Goal: Complete application form

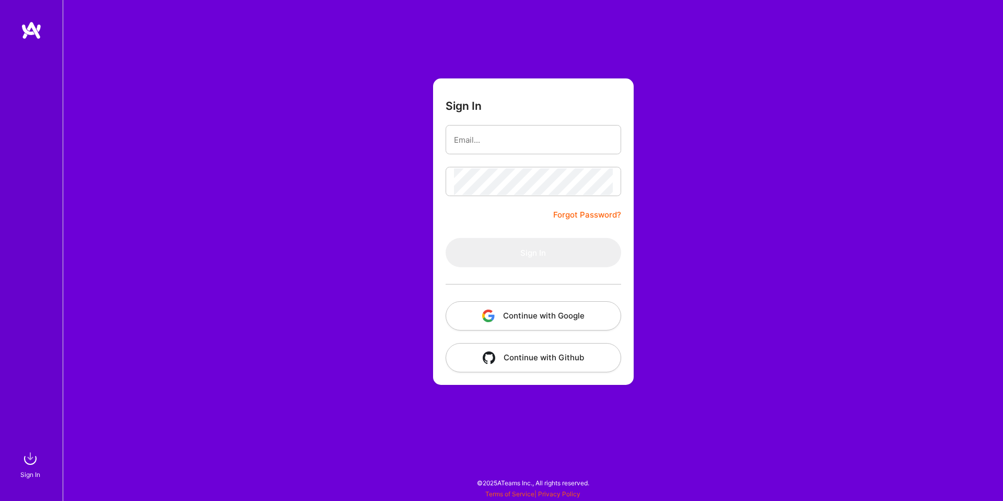
click at [522, 309] on button "Continue with Google" at bounding box center [534, 315] width 176 height 29
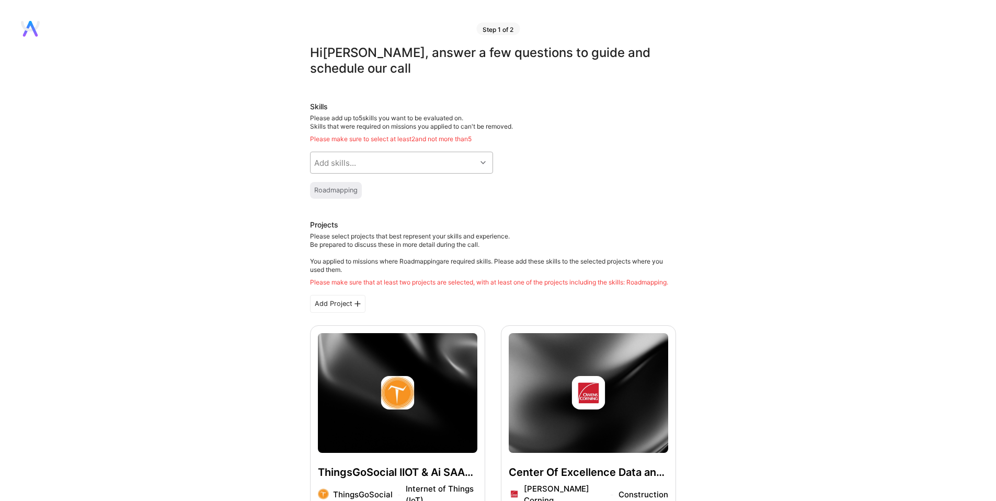
click at [340, 155] on div "Add skills..." at bounding box center [393, 162] width 166 height 21
type input "ro"
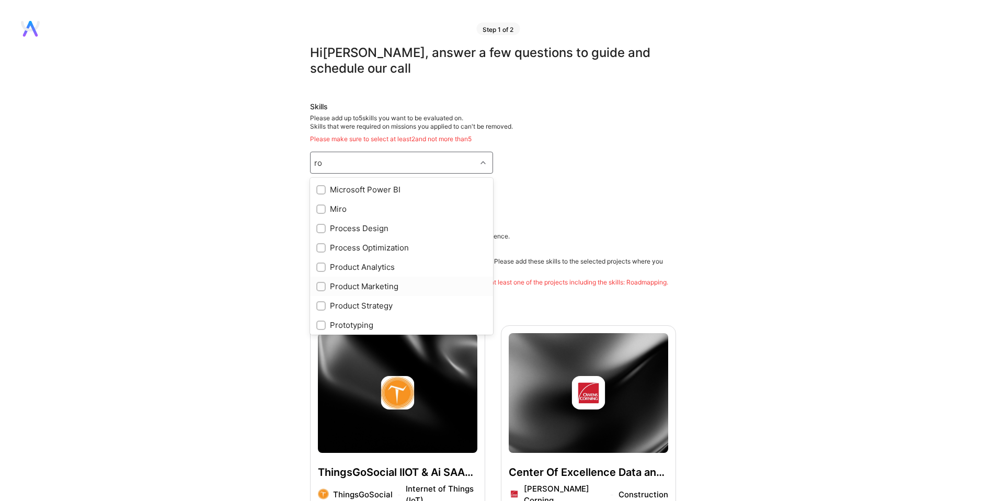
click at [356, 286] on div "Product Marketing" at bounding box center [401, 286] width 170 height 11
checkbox input "true"
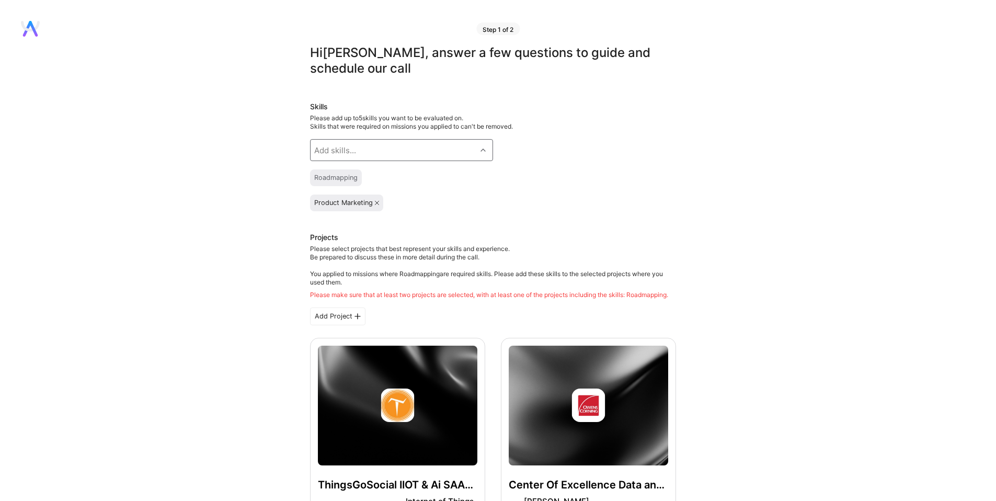
click at [332, 151] on div "Add skills..." at bounding box center [335, 150] width 42 height 11
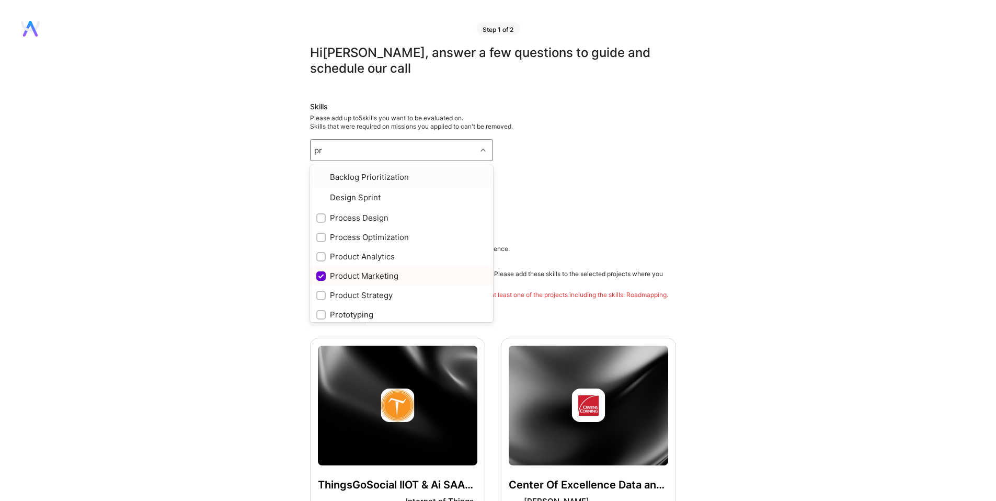
type input "pro"
click at [359, 255] on div "Product Strategy" at bounding box center [401, 254] width 170 height 11
checkbox input "true"
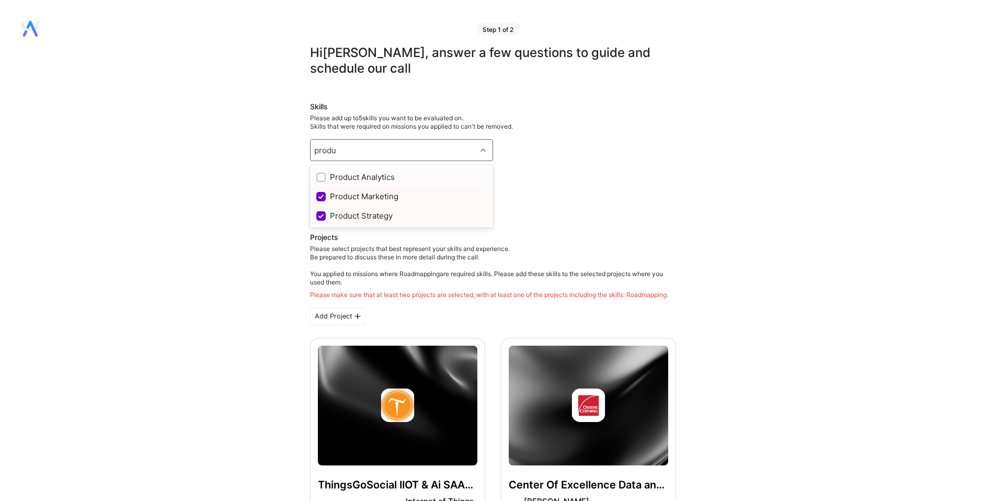
type input "produc"
click at [344, 180] on div "Product Analytics" at bounding box center [401, 176] width 170 height 11
checkbox input "true"
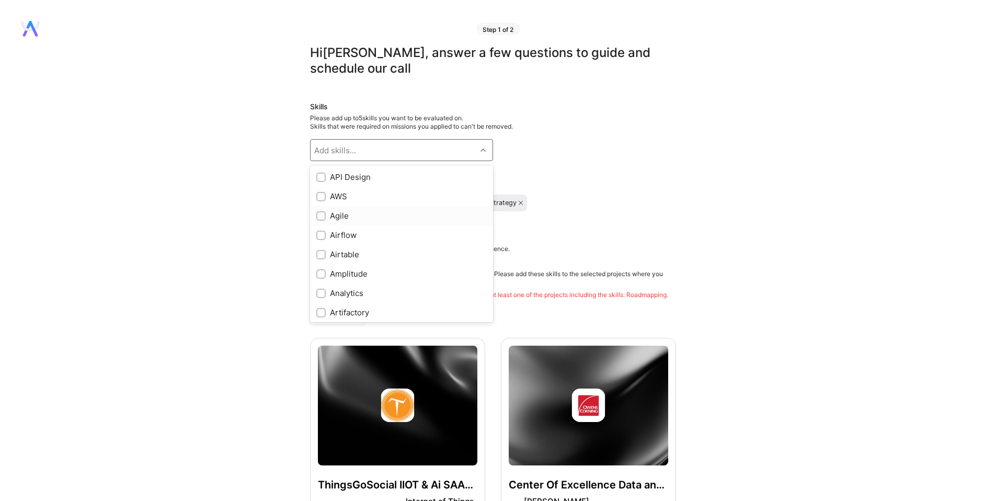
click at [355, 219] on div "Agile" at bounding box center [401, 215] width 170 height 11
checkbox input "true"
click at [352, 189] on div "GPT / OpenAI" at bounding box center [401, 184] width 170 height 11
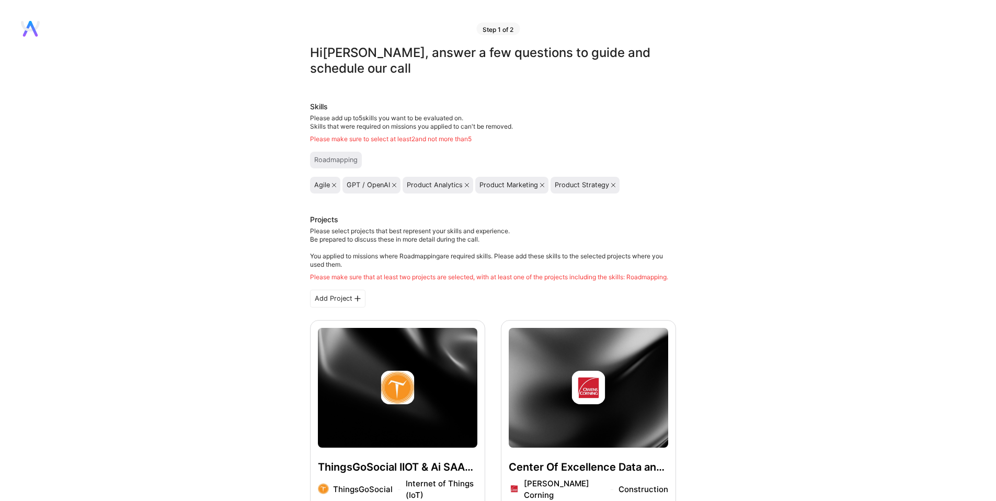
click at [327, 164] on div "Roadmapping" at bounding box center [336, 160] width 52 height 17
click at [541, 186] on icon at bounding box center [542, 185] width 4 height 4
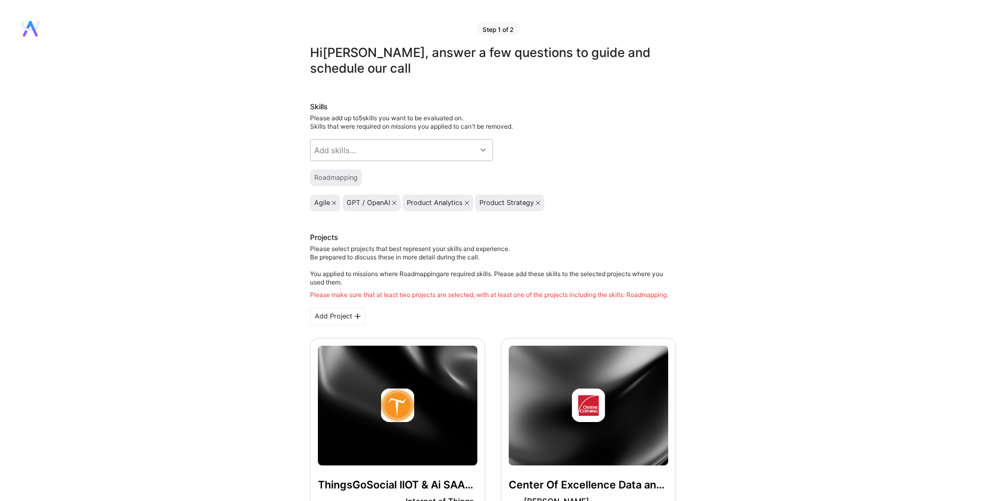
click at [337, 177] on div "Roadmapping" at bounding box center [335, 178] width 43 height 8
click at [364, 150] on div "Add skills..." at bounding box center [393, 150] width 166 height 21
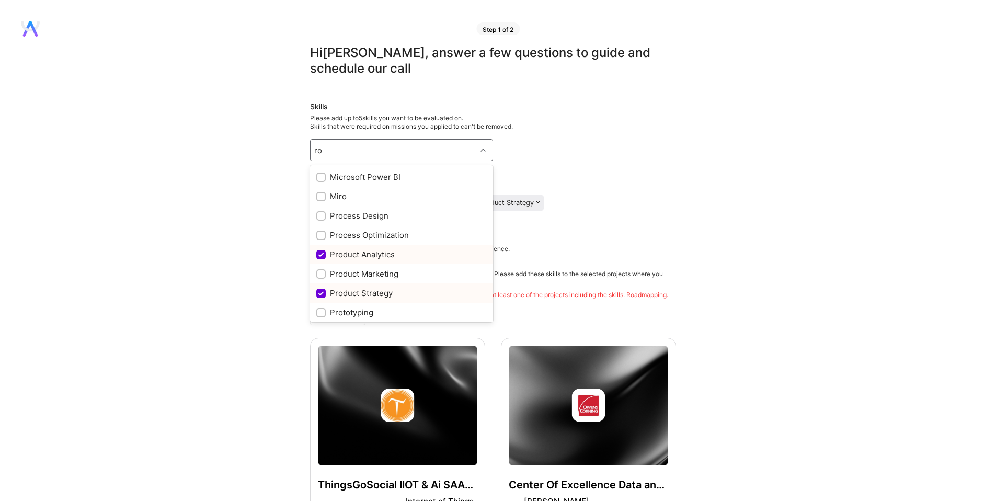
type input "r"
checkbox input "true"
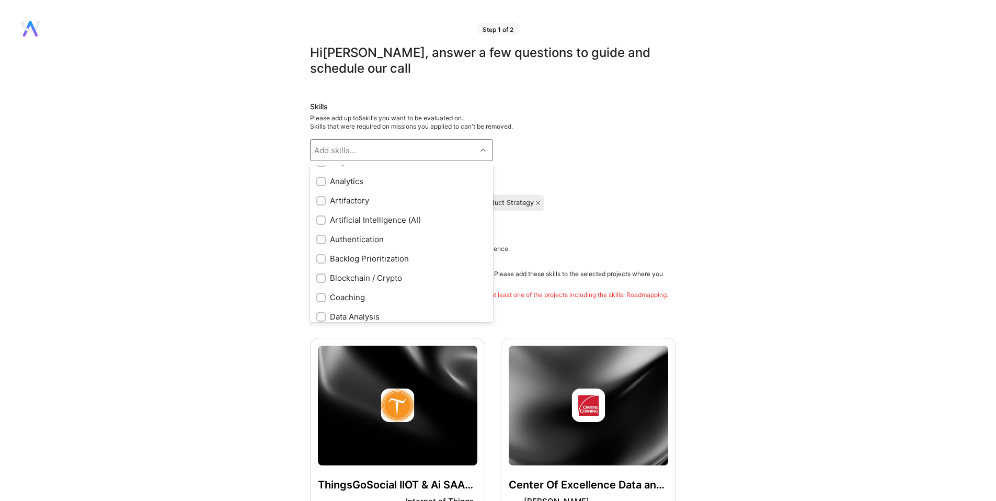
scroll to position [132, 0]
click at [334, 237] on div "Backlog Prioritization" at bounding box center [401, 238] width 170 height 11
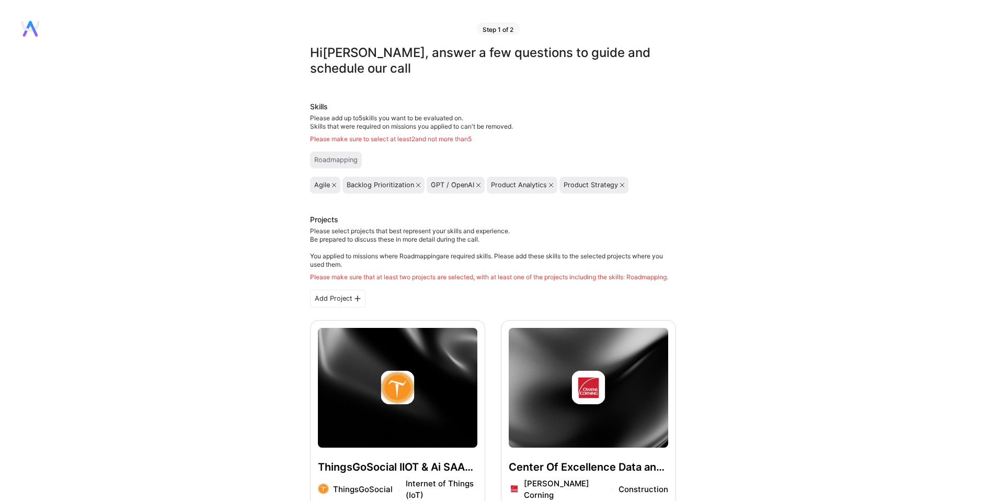
click at [338, 296] on div "Add Project" at bounding box center [337, 299] width 55 height 18
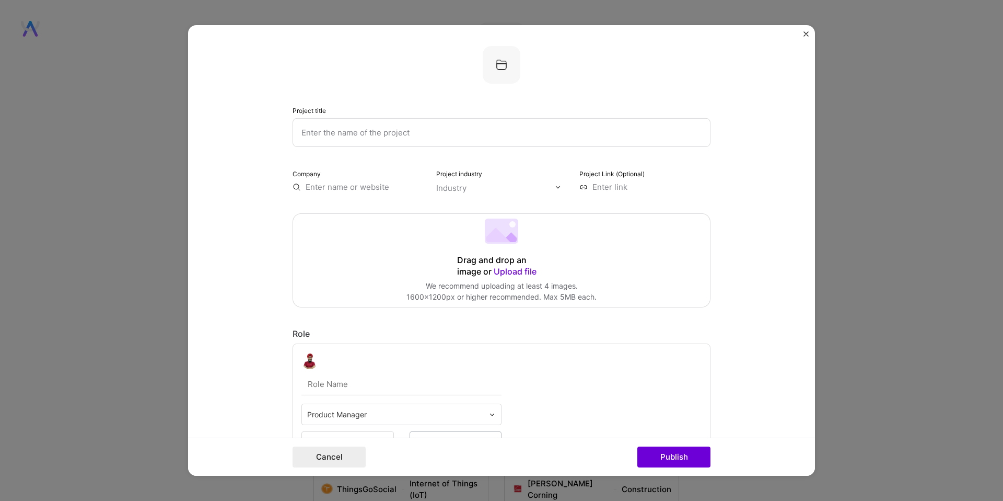
click at [98, 193] on div "Project title Company Project industry Industry Project Link (Optional) Drag an…" at bounding box center [501, 250] width 1003 height 501
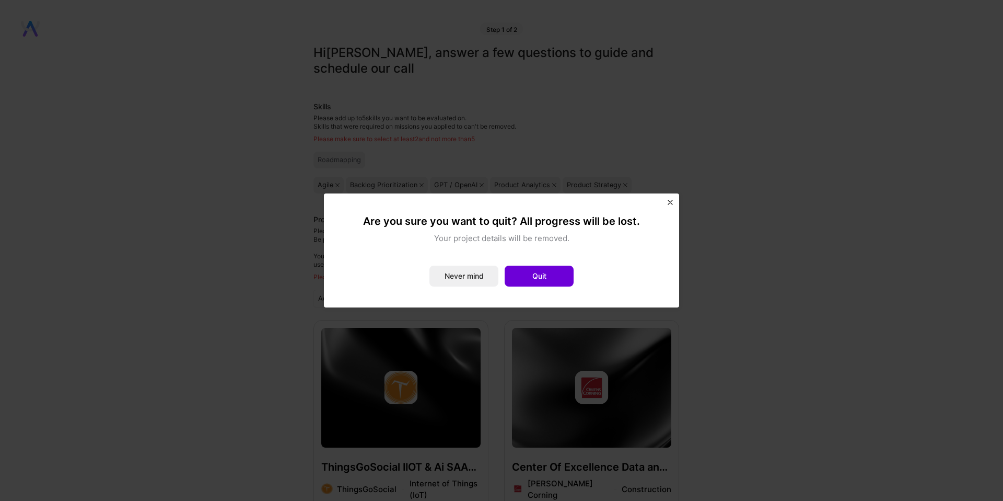
click at [671, 201] on img "Close" at bounding box center [670, 202] width 5 height 5
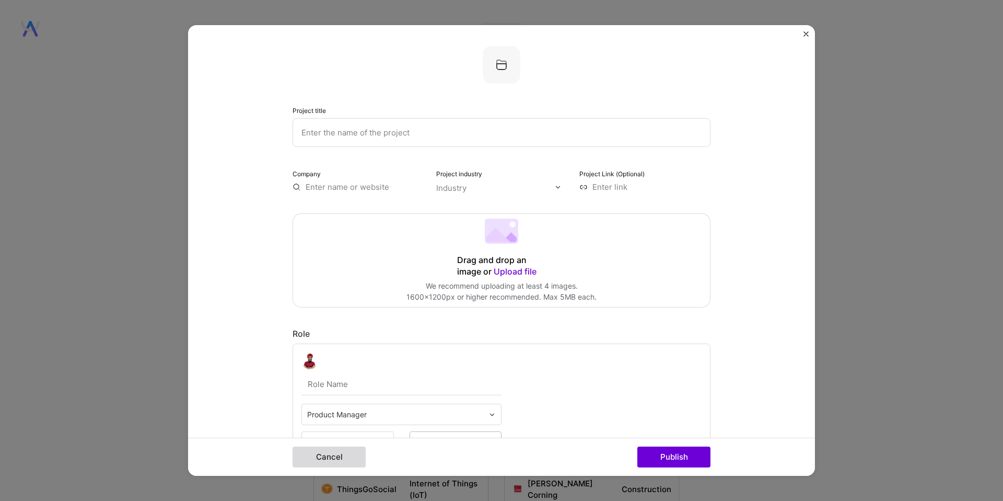
click at [326, 452] on button "Cancel" at bounding box center [329, 456] width 73 height 21
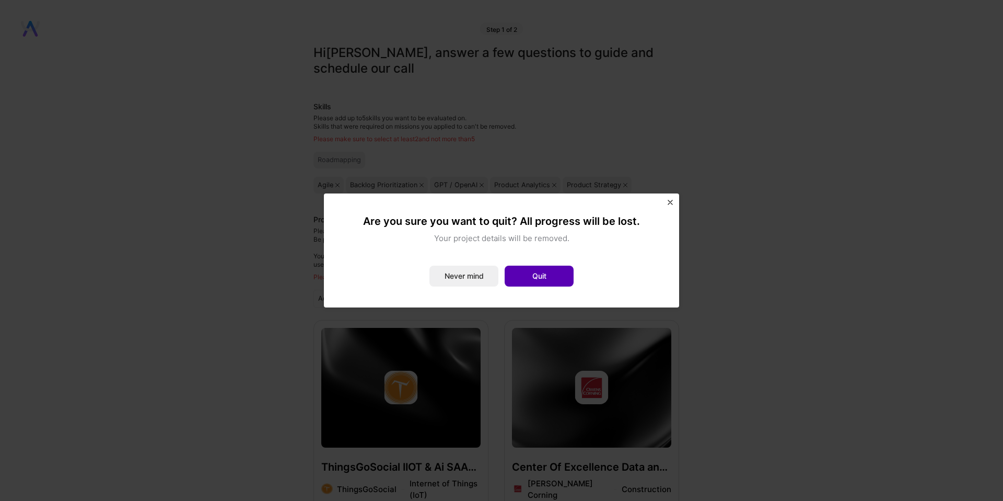
click at [521, 274] on button "Quit" at bounding box center [539, 275] width 69 height 21
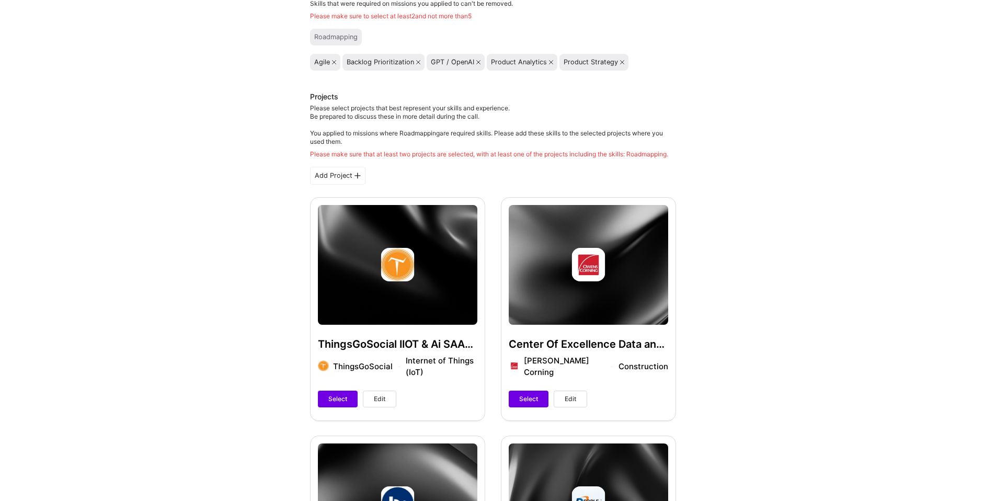
scroll to position [138, 0]
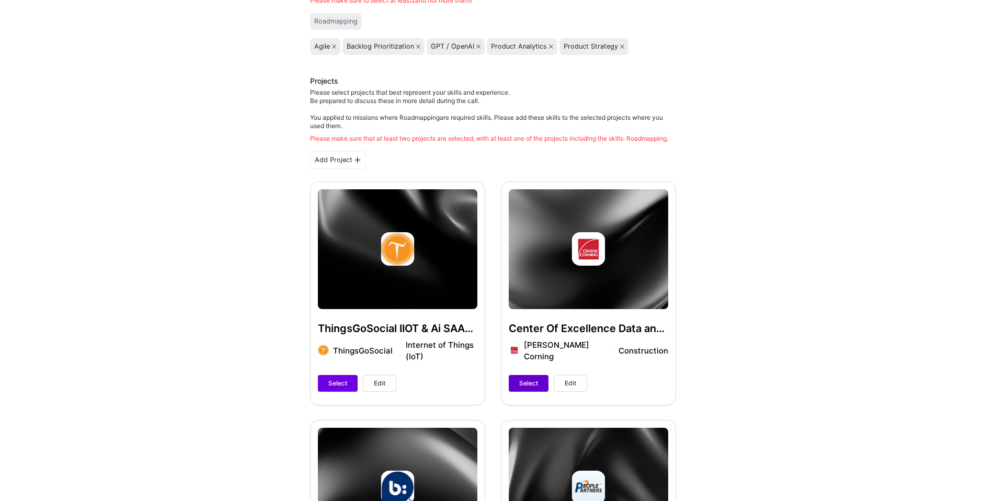
click at [533, 378] on span "Select" at bounding box center [528, 382] width 19 height 9
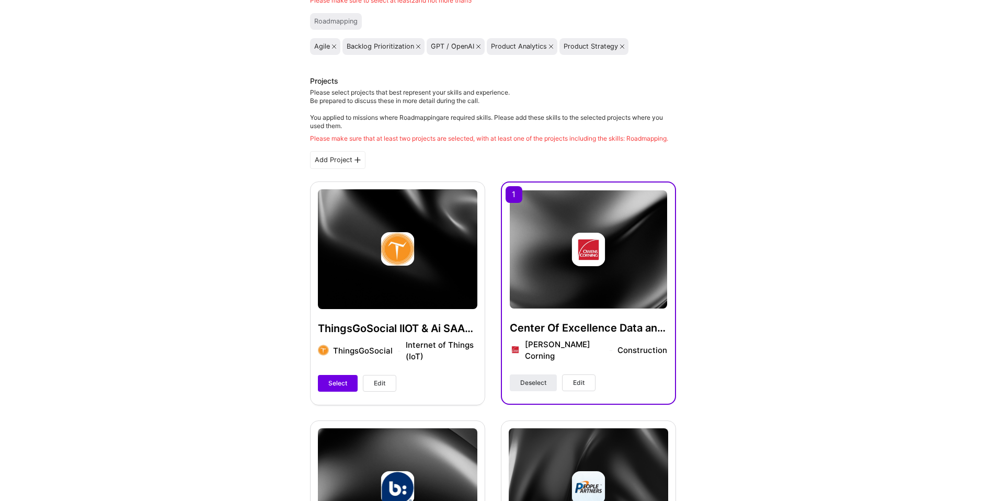
scroll to position [336, 0]
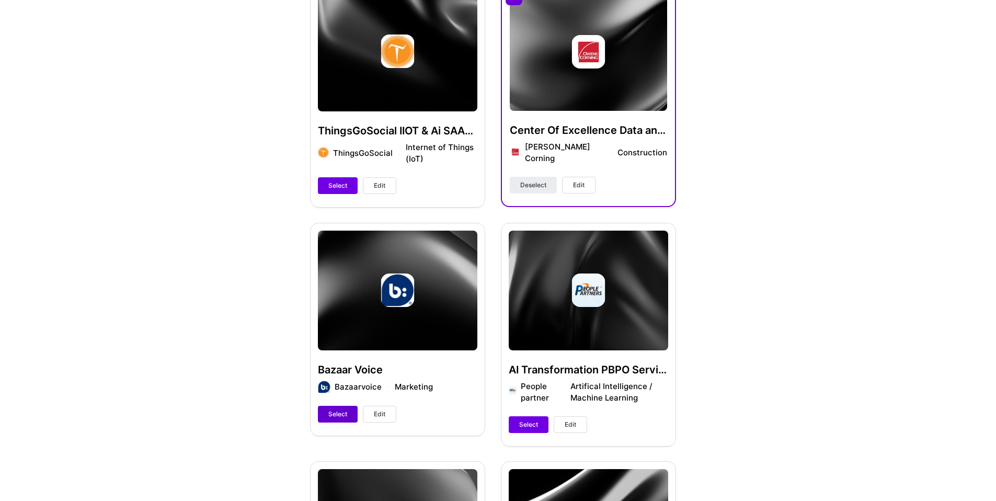
click at [335, 412] on span "Select" at bounding box center [337, 413] width 19 height 9
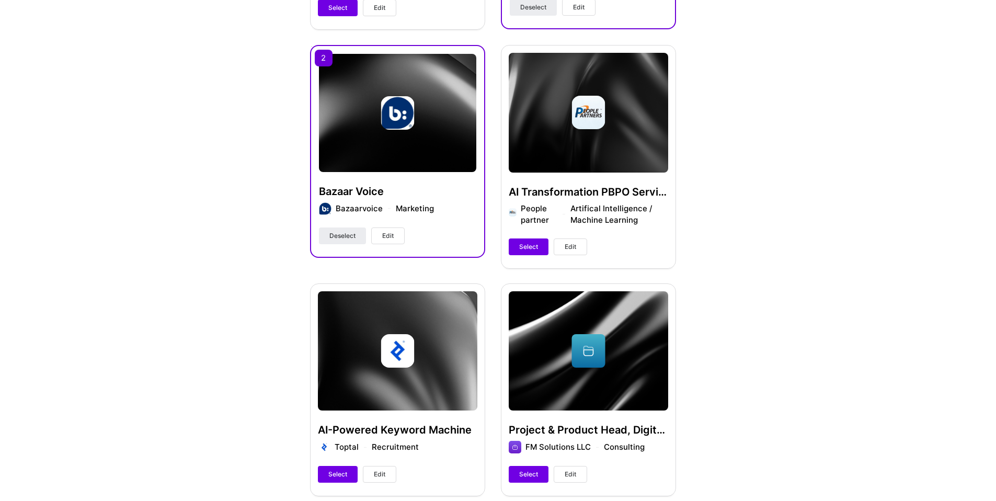
scroll to position [503, 0]
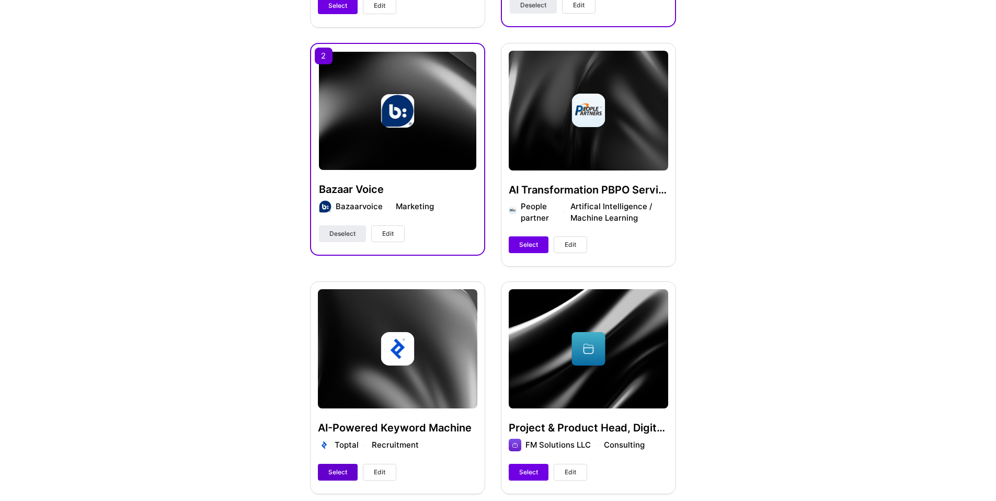
click at [333, 468] on span "Select" at bounding box center [337, 471] width 19 height 9
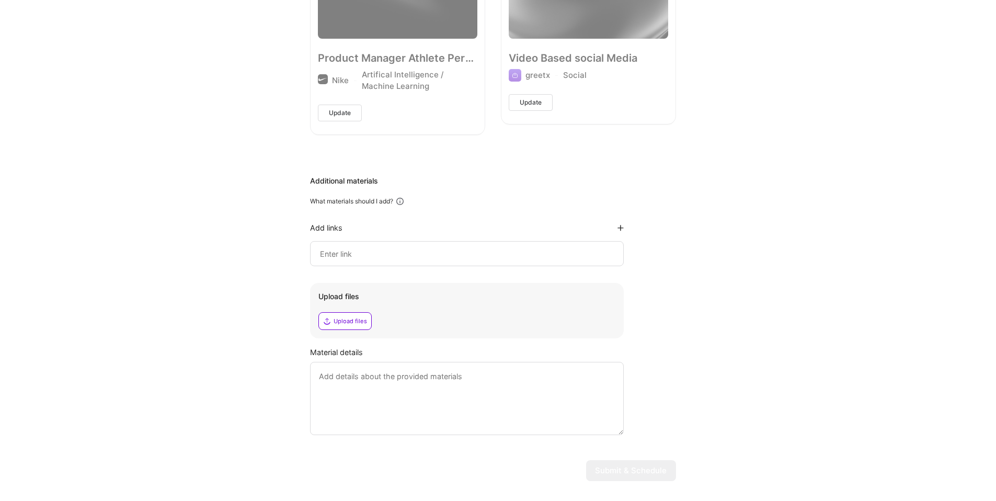
scroll to position [1910, 0]
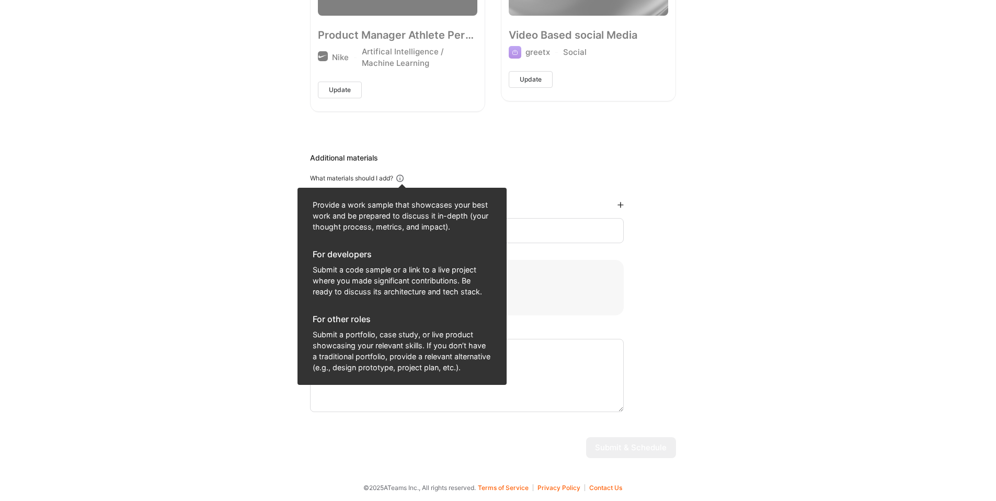
click at [402, 178] on icon at bounding box center [399, 178] width 9 height 9
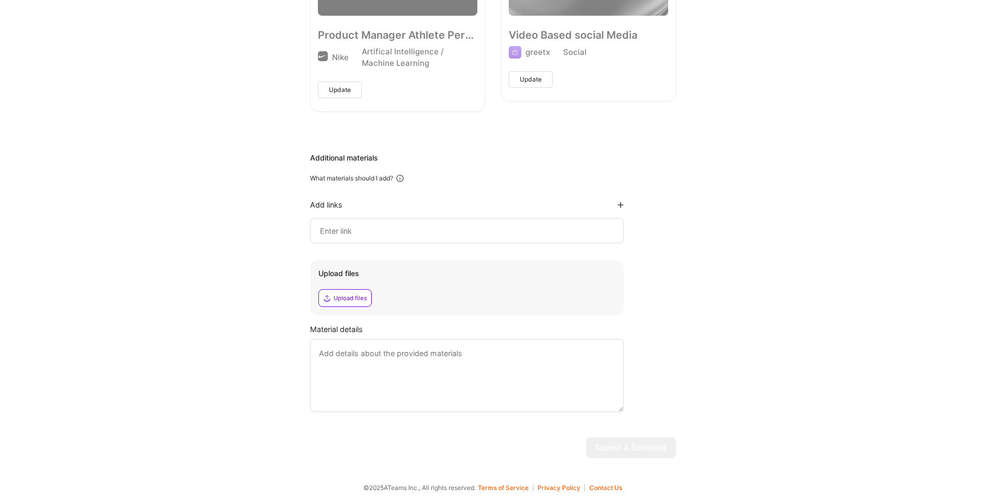
click at [571, 225] on input at bounding box center [467, 230] width 296 height 13
click at [351, 228] on input at bounding box center [467, 230] width 296 height 13
click at [326, 228] on input at bounding box center [467, 230] width 296 height 13
click at [388, 174] on div "What materials should I add?" at bounding box center [351, 178] width 83 height 8
click at [334, 229] on input at bounding box center [467, 230] width 296 height 13
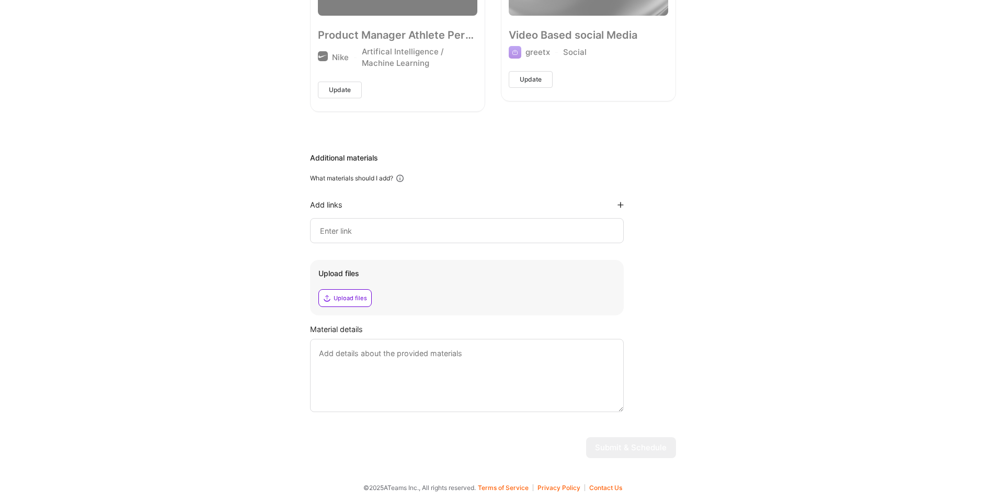
paste input "[URL][DOMAIN_NAME]"
type input "[URL][DOMAIN_NAME]"
click at [533, 226] on input "[URL][DOMAIN_NAME]" at bounding box center [466, 230] width 276 height 13
click at [333, 353] on textarea at bounding box center [467, 375] width 314 height 73
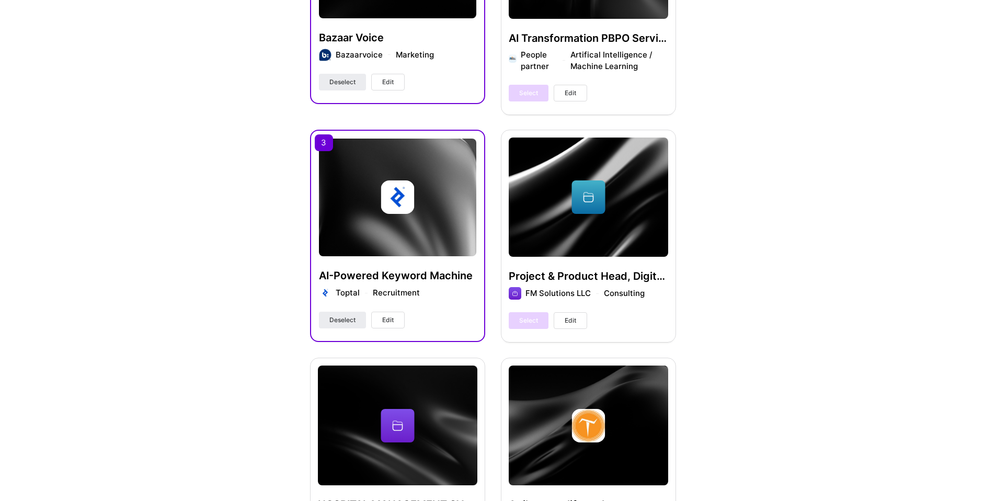
scroll to position [711, 0]
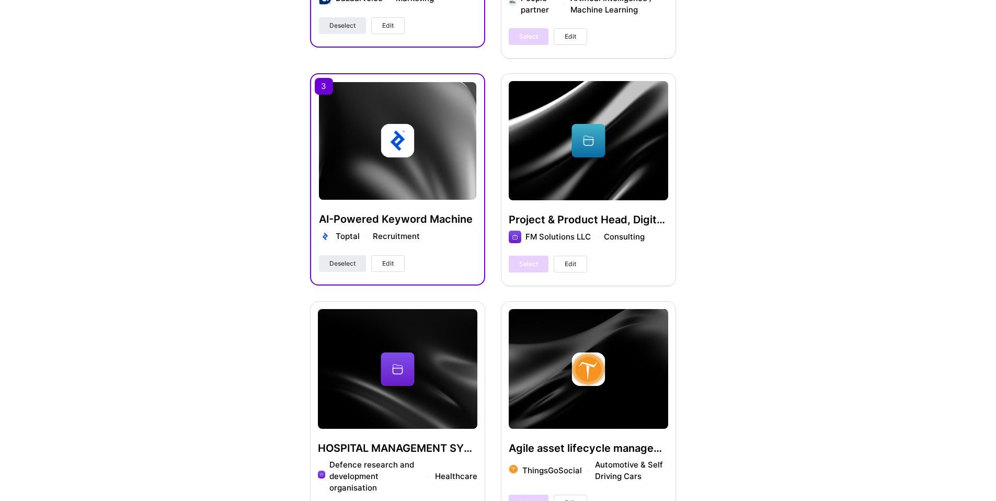
click at [390, 221] on h4 "AI-Powered Keyword Machine" at bounding box center [397, 219] width 157 height 14
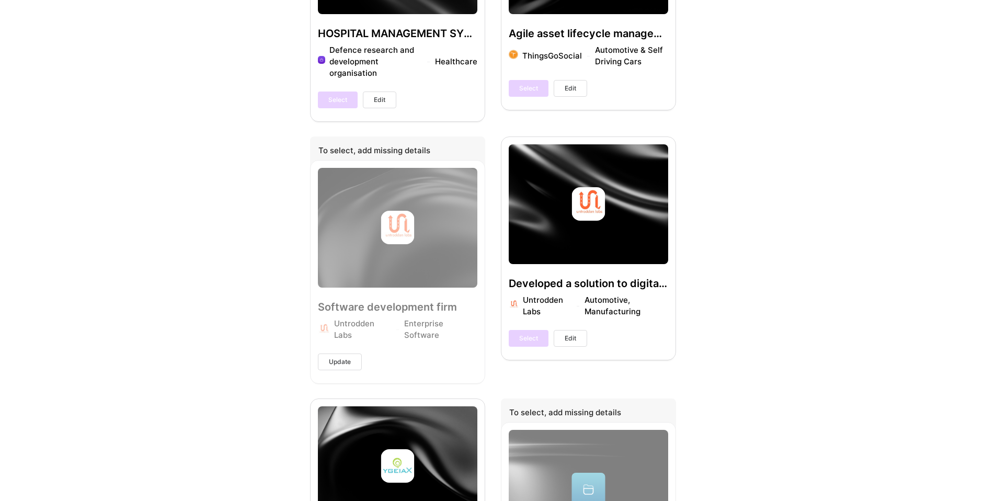
scroll to position [118, 0]
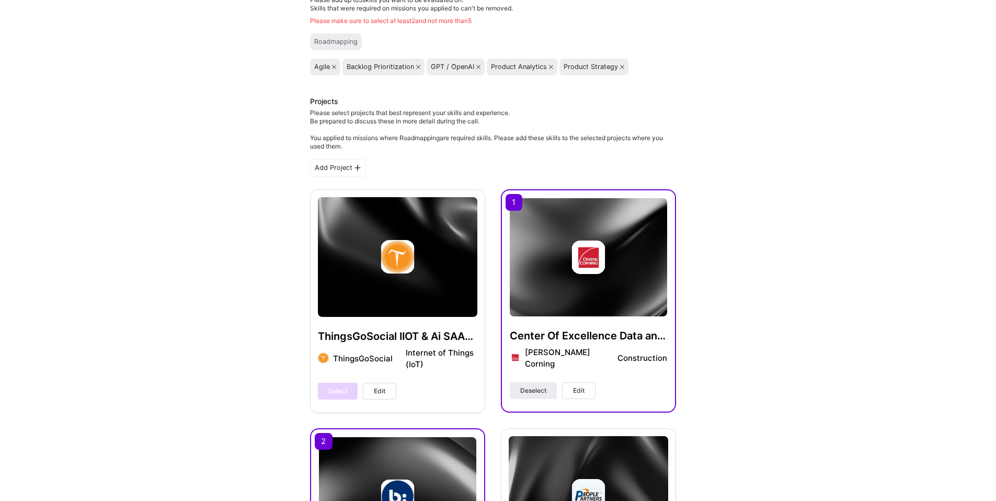
click at [534, 336] on h4 "Center Of Excellence Data and AI" at bounding box center [588, 336] width 157 height 14
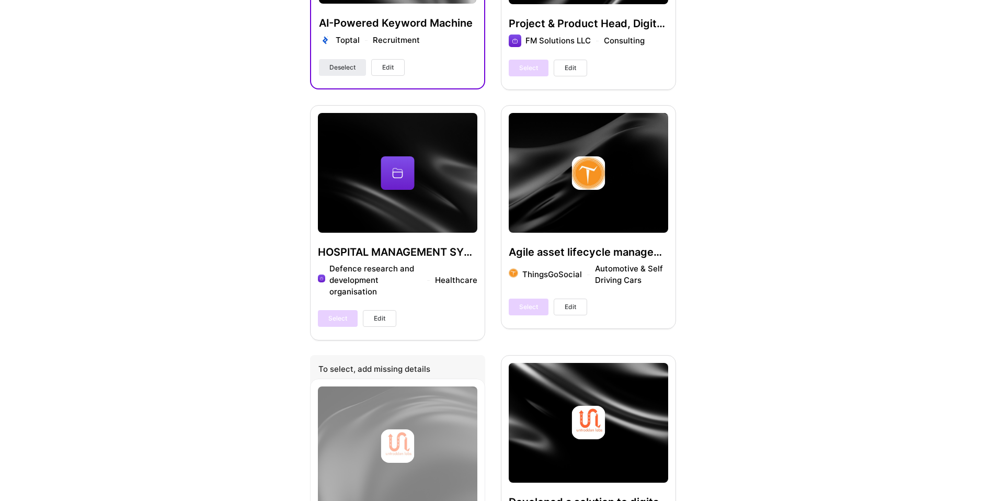
scroll to position [1870, 0]
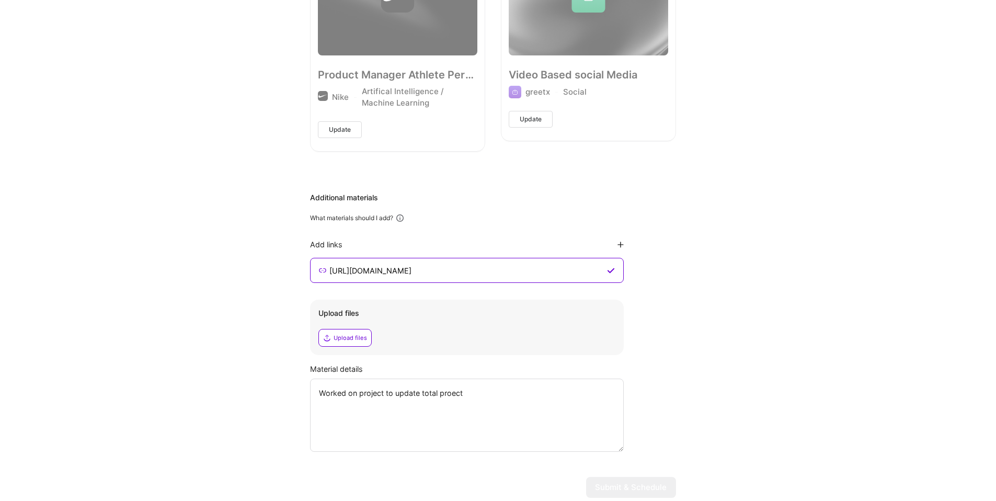
click at [369, 415] on textarea "Worked on project to update total proect" at bounding box center [467, 414] width 314 height 73
paste textarea "Built an AI-powered keyword machine tool at Toptal to re-map skills with market…"
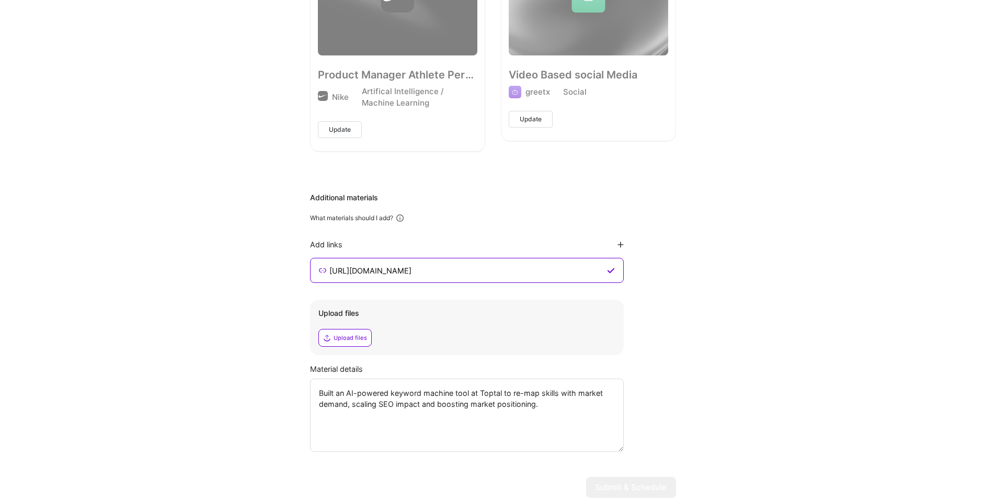
type textarea "Built an AI-powered keyword machine tool at Toptal to re-map skills with market…"
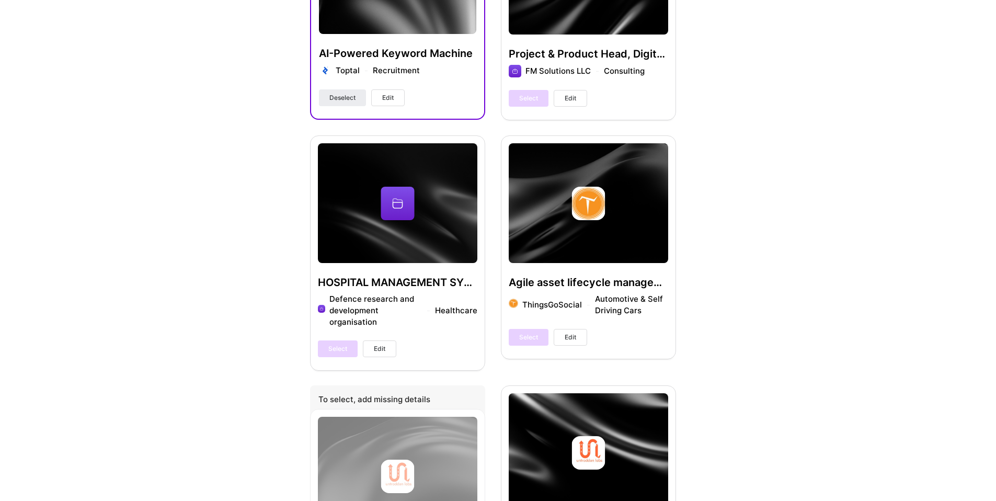
scroll to position [0, 0]
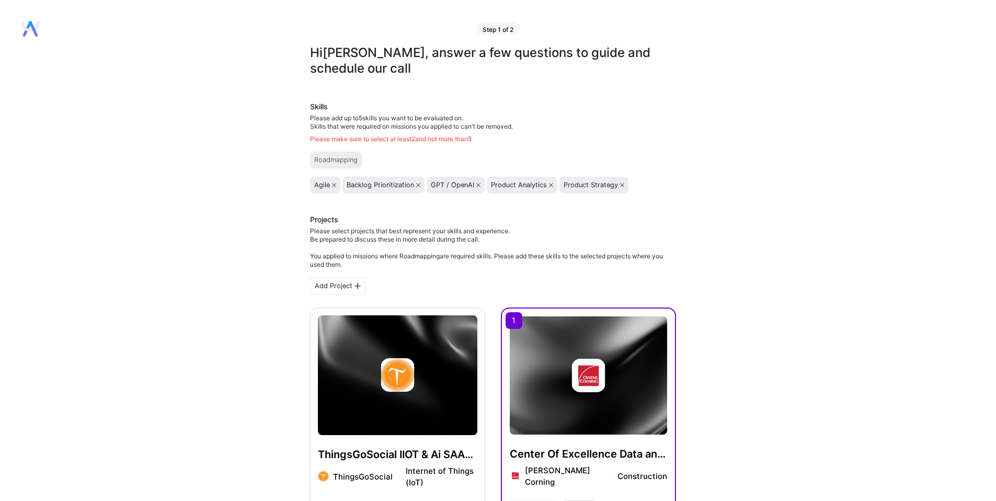
click at [334, 186] on icon at bounding box center [334, 185] width 4 height 4
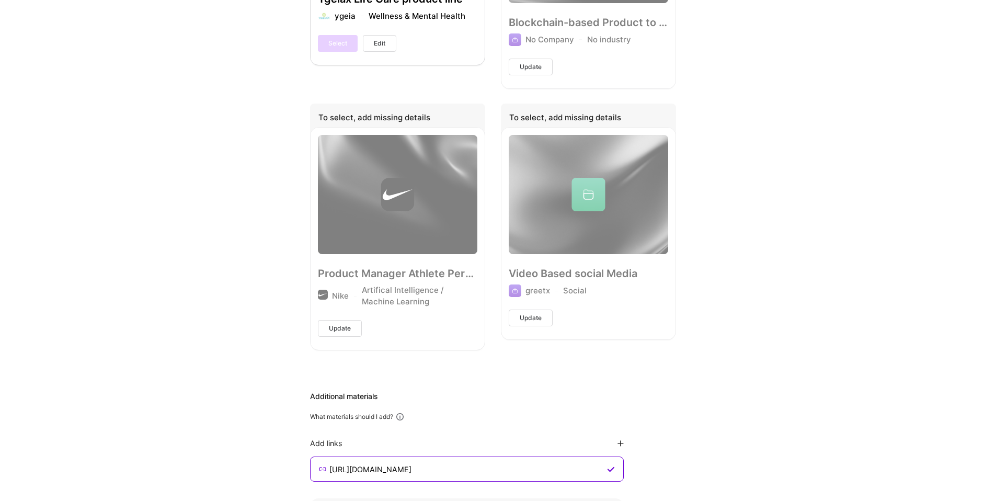
scroll to position [1928, 0]
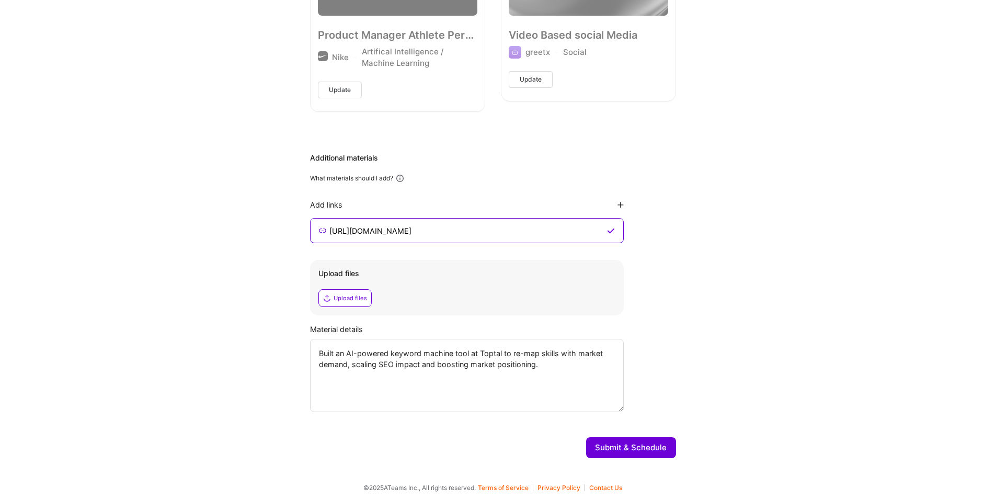
click at [656, 448] on button "Submit & Schedule" at bounding box center [631, 447] width 90 height 21
